Goal: Navigation & Orientation: Understand site structure

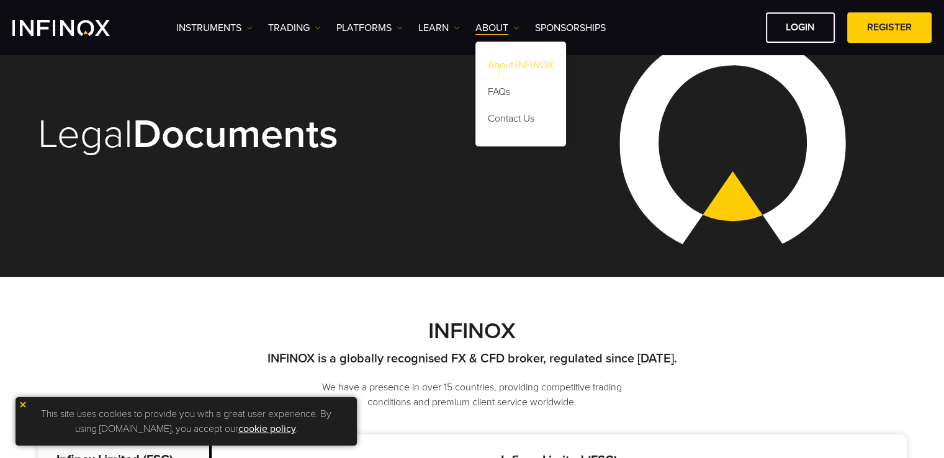
click at [519, 66] on link "About INFINOX" at bounding box center [520, 67] width 91 height 27
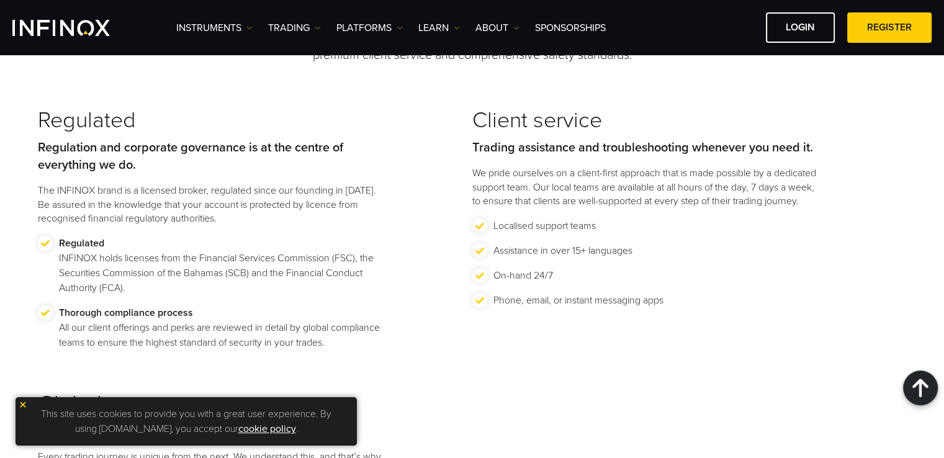
scroll to position [1331, 0]
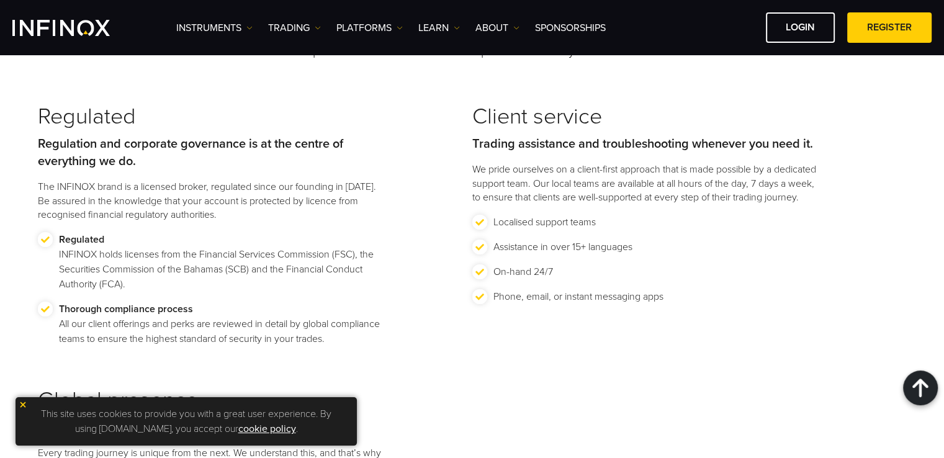
click at [73, 29] on img "INFINOX Logo" at bounding box center [60, 28] width 97 height 16
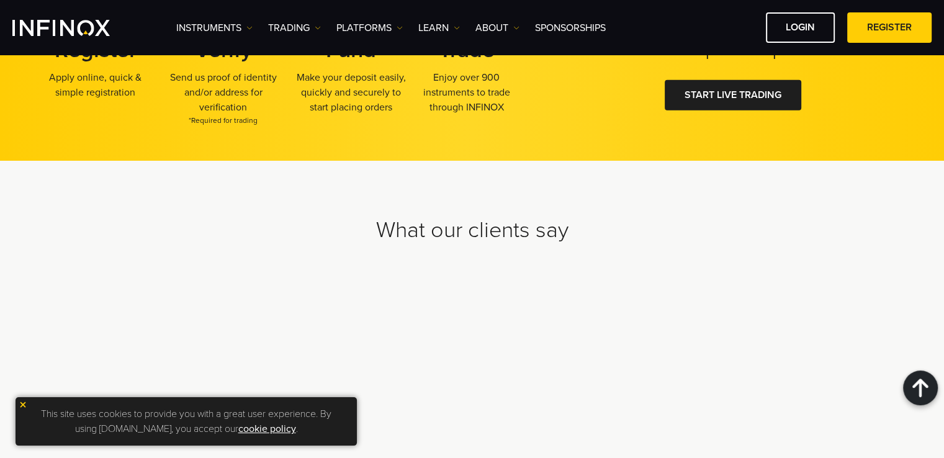
scroll to position [3737, 0]
